Goal: Task Accomplishment & Management: Manage account settings

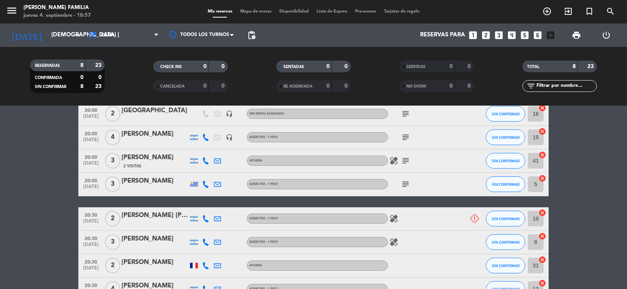
scroll to position [121, 0]
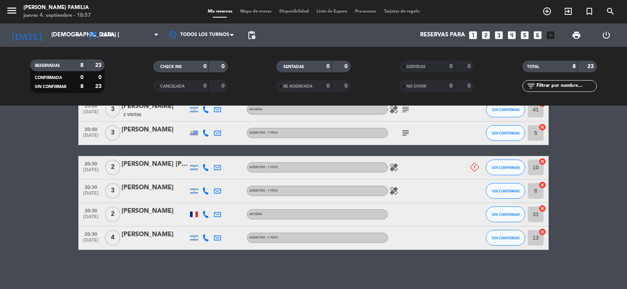
click at [167, 168] on div "[PERSON_NAME] [PERSON_NAME]" at bounding box center [154, 164] width 67 height 10
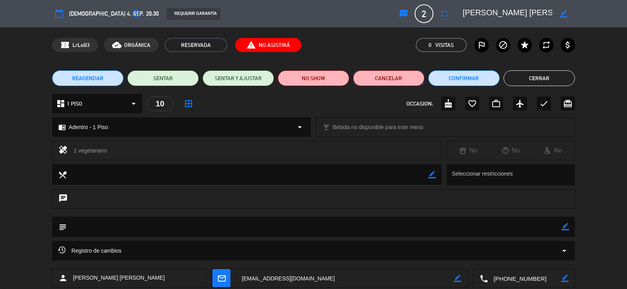
click at [373, 80] on button "Cancelar" at bounding box center [388, 79] width 71 height 16
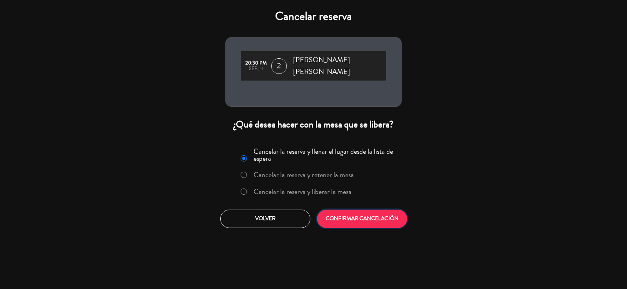
click at [361, 210] on button "CONFIRMAR CANCELACIÓN" at bounding box center [362, 219] width 90 height 18
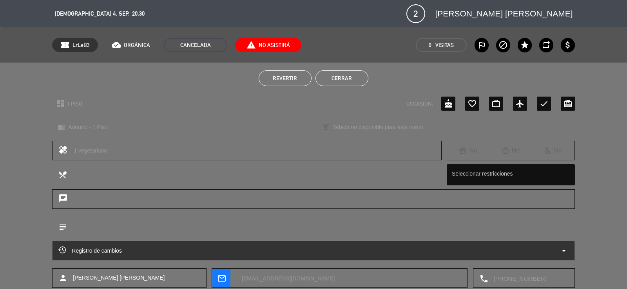
click at [339, 72] on button "Cerrar" at bounding box center [341, 79] width 53 height 16
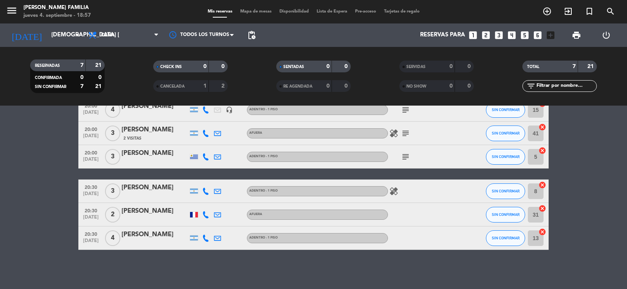
scroll to position [0, 0]
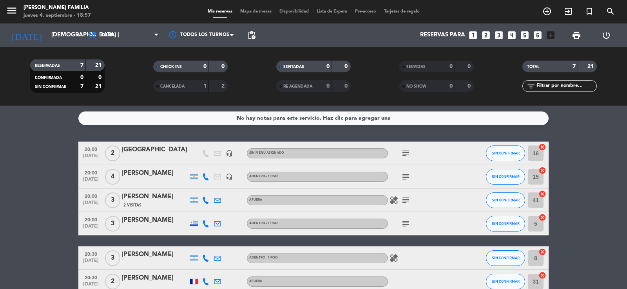
click at [259, 8] on div "Mis reservas Mapa de mesas Disponibilidad Lista de Espera Pre-acceso Tarjetas d…" at bounding box center [314, 11] width 220 height 7
click at [256, 10] on span "Mapa de mesas" at bounding box center [255, 11] width 39 height 4
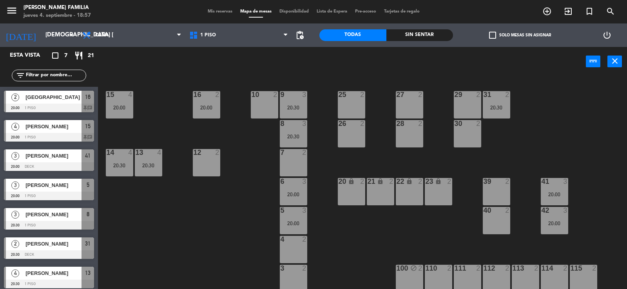
click at [356, 105] on div "25 2" at bounding box center [351, 104] width 27 height 27
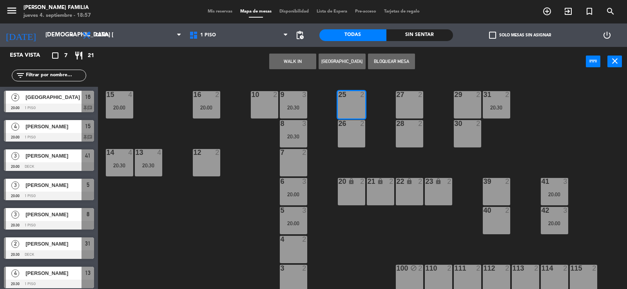
click at [353, 127] on div at bounding box center [351, 123] width 13 height 7
click at [385, 61] on button "Bloquear Mesa" at bounding box center [391, 62] width 47 height 16
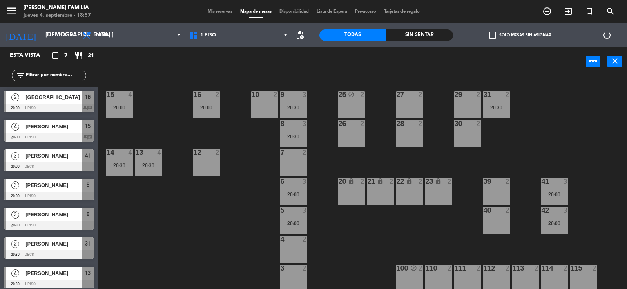
click at [402, 103] on div "27 2" at bounding box center [409, 104] width 27 height 27
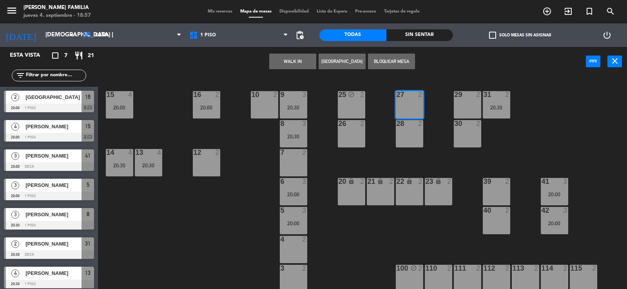
drag, startPoint x: 409, startPoint y: 136, endPoint x: 406, endPoint y: 127, distance: 9.9
click at [409, 136] on div "28 2" at bounding box center [409, 133] width 27 height 27
click at [400, 55] on button "Bloquear Mesa" at bounding box center [391, 62] width 47 height 16
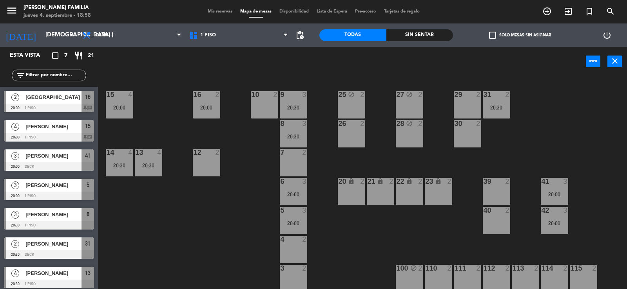
click at [490, 180] on div at bounding box center [496, 181] width 13 height 7
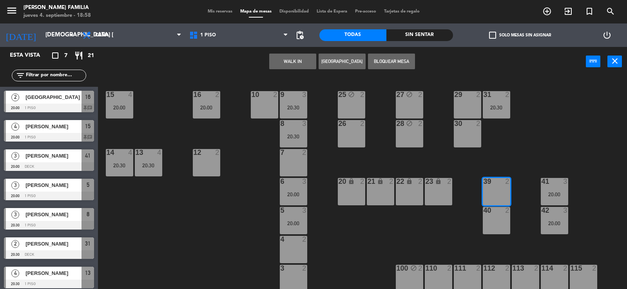
click at [494, 214] on div at bounding box center [496, 210] width 13 height 7
click at [395, 65] on button "Bloquear Mesa" at bounding box center [391, 62] width 47 height 16
click at [469, 109] on div "29 2" at bounding box center [467, 104] width 27 height 27
click at [478, 137] on div "30 2" at bounding box center [467, 133] width 27 height 27
click at [404, 68] on button "Bloquear Mesa" at bounding box center [391, 62] width 47 height 16
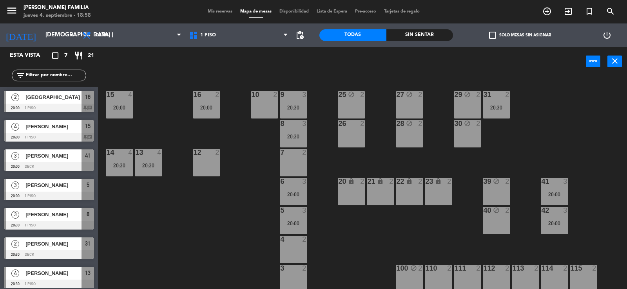
click at [343, 136] on div "26 2" at bounding box center [351, 133] width 27 height 27
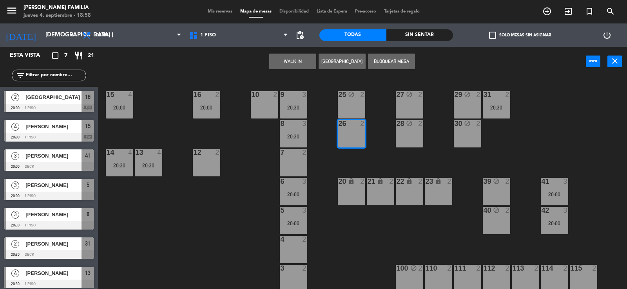
click at [396, 63] on button "Bloquear Mesa" at bounding box center [391, 62] width 47 height 16
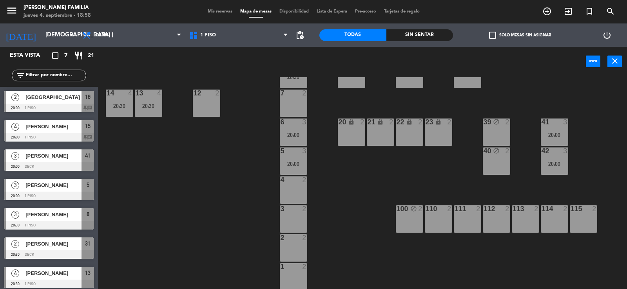
scroll to position [60, 0]
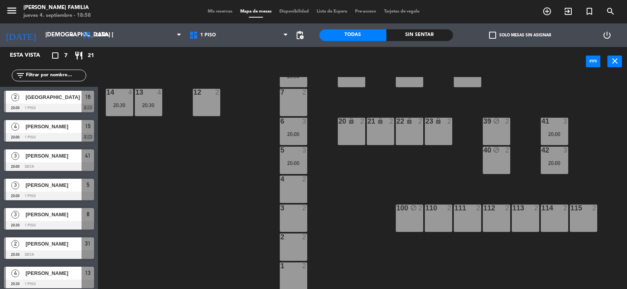
drag, startPoint x: 573, startPoint y: 214, endPoint x: 558, endPoint y: 216, distance: 15.1
click at [574, 214] on div "115 2" at bounding box center [583, 218] width 27 height 27
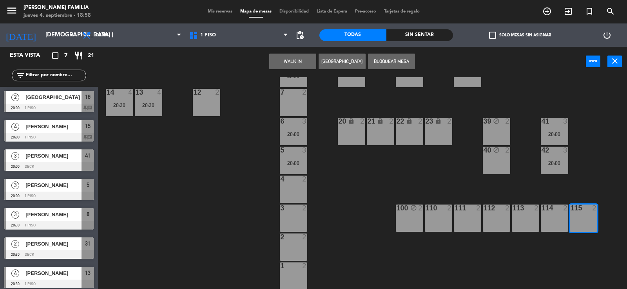
click at [546, 218] on div "114 2" at bounding box center [554, 218] width 27 height 27
click at [521, 217] on div "113 2" at bounding box center [525, 218] width 27 height 27
click at [501, 218] on div "112 2" at bounding box center [496, 218] width 27 height 27
click at [466, 222] on div "111 2" at bounding box center [467, 218] width 27 height 27
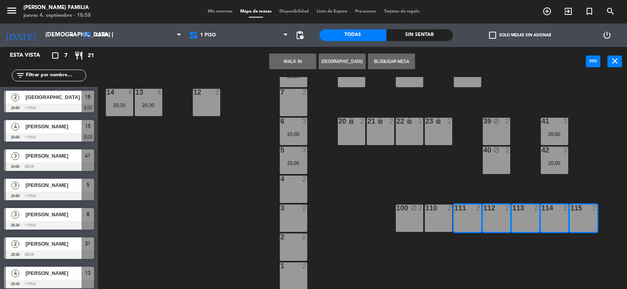
click at [438, 217] on div "110 2" at bounding box center [438, 218] width 27 height 27
click at [386, 58] on button "Bloquear Mesa" at bounding box center [391, 62] width 47 height 16
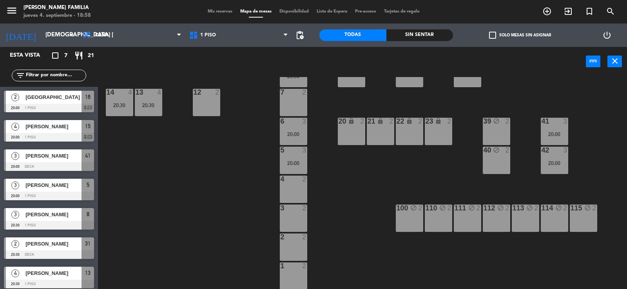
click at [301, 265] on div "2" at bounding box center [306, 266] width 13 height 7
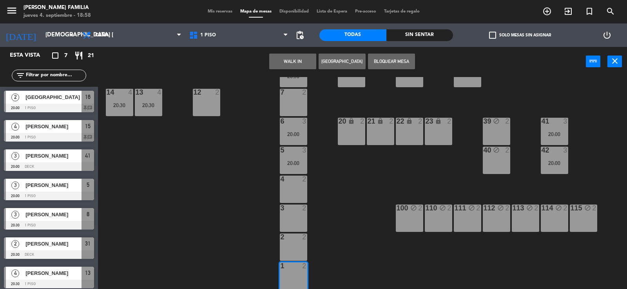
click at [293, 239] on div at bounding box center [293, 237] width 13 height 7
click at [297, 205] on div at bounding box center [293, 208] width 13 height 7
click at [299, 184] on div "4 2" at bounding box center [293, 189] width 27 height 27
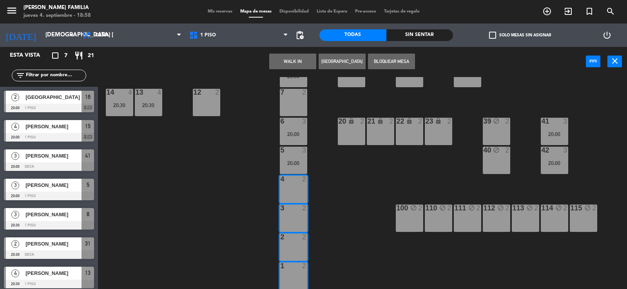
click at [385, 47] on div "WALK IN [GEOGRAPHIC_DATA] Bloquear Mesa power_input close" at bounding box center [342, 62] width 488 height 30
click at [388, 63] on button "Bloquear Mesa" at bounding box center [391, 62] width 47 height 16
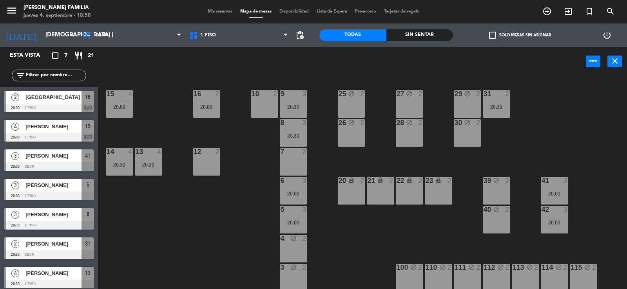
scroll to position [0, 0]
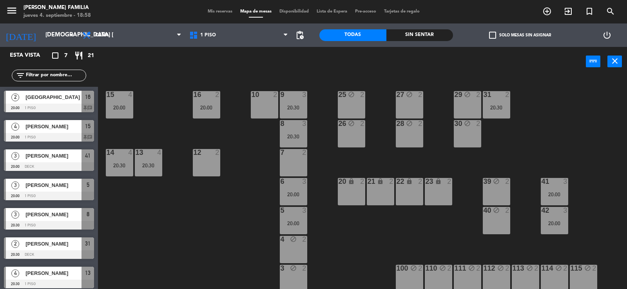
click at [215, 161] on div "12 2" at bounding box center [206, 162] width 27 height 27
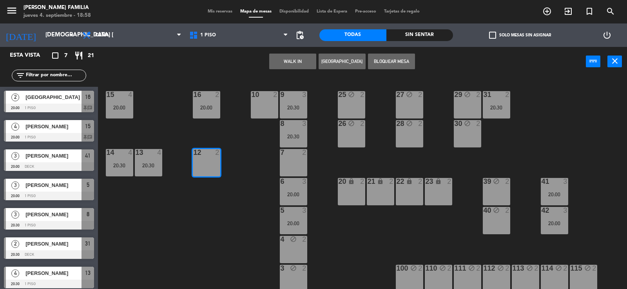
click at [298, 149] on div at bounding box center [293, 152] width 13 height 7
click at [396, 56] on button "Bloquear Mesa" at bounding box center [391, 62] width 47 height 16
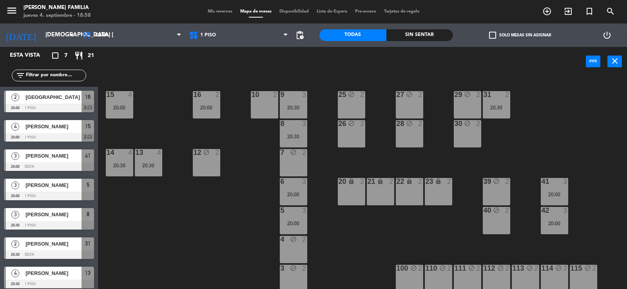
click at [261, 111] on div "10 2" at bounding box center [264, 104] width 27 height 27
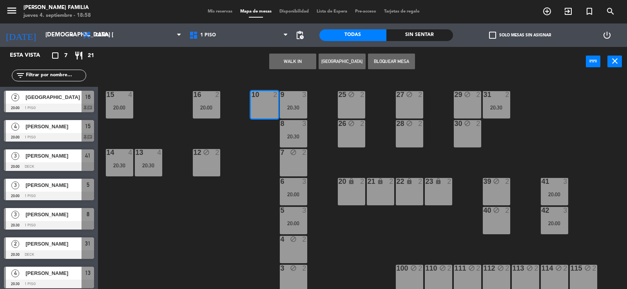
click at [385, 60] on button "Bloquear Mesa" at bounding box center [391, 62] width 47 height 16
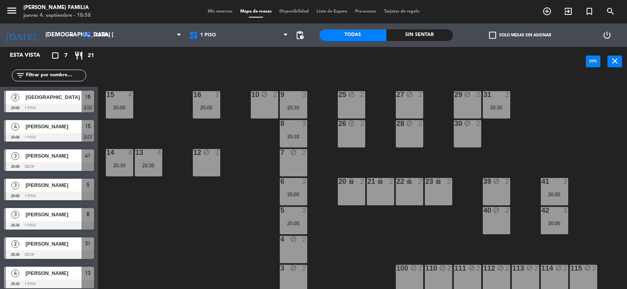
click at [223, 13] on span "Mis reservas" at bounding box center [220, 11] width 33 height 4
